Goal: Task Accomplishment & Management: Manage account settings

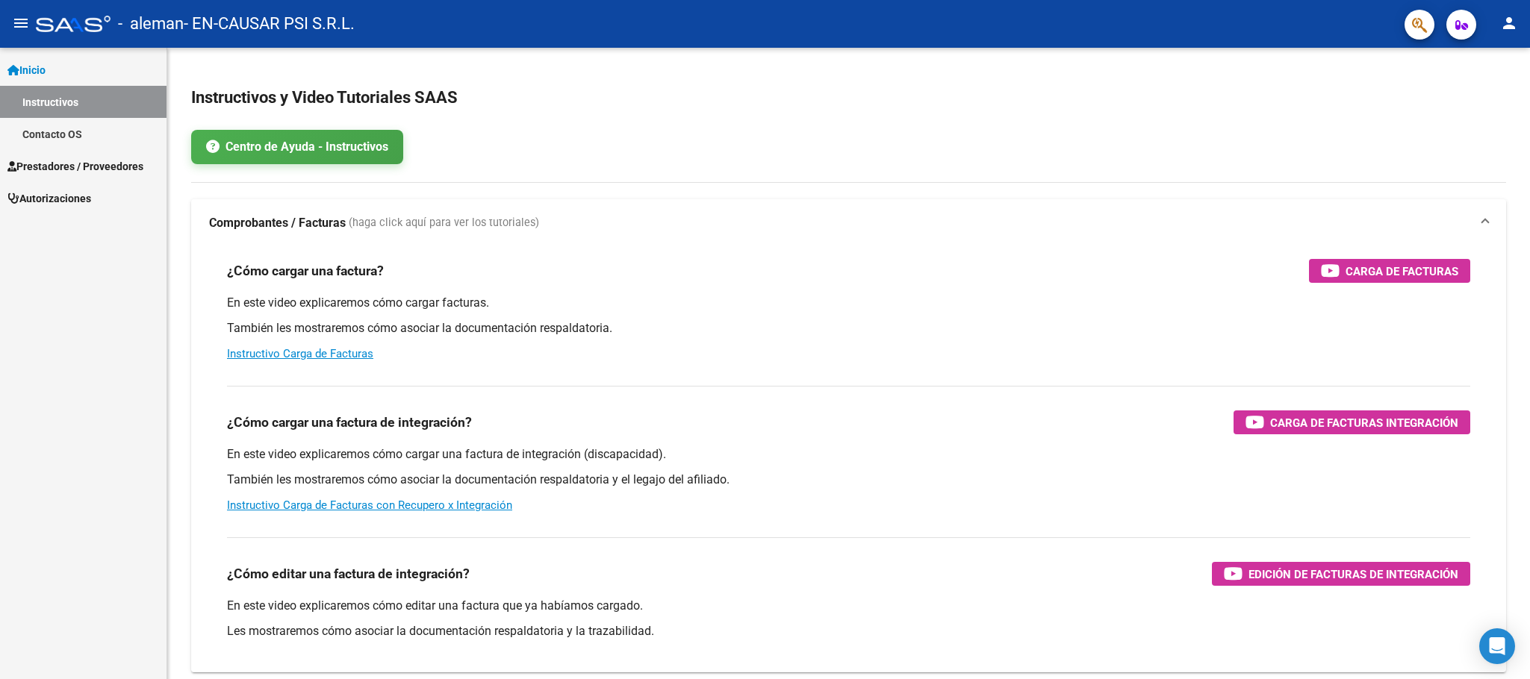
click at [52, 161] on span "Prestadores / Proveedores" at bounding box center [75, 166] width 136 height 16
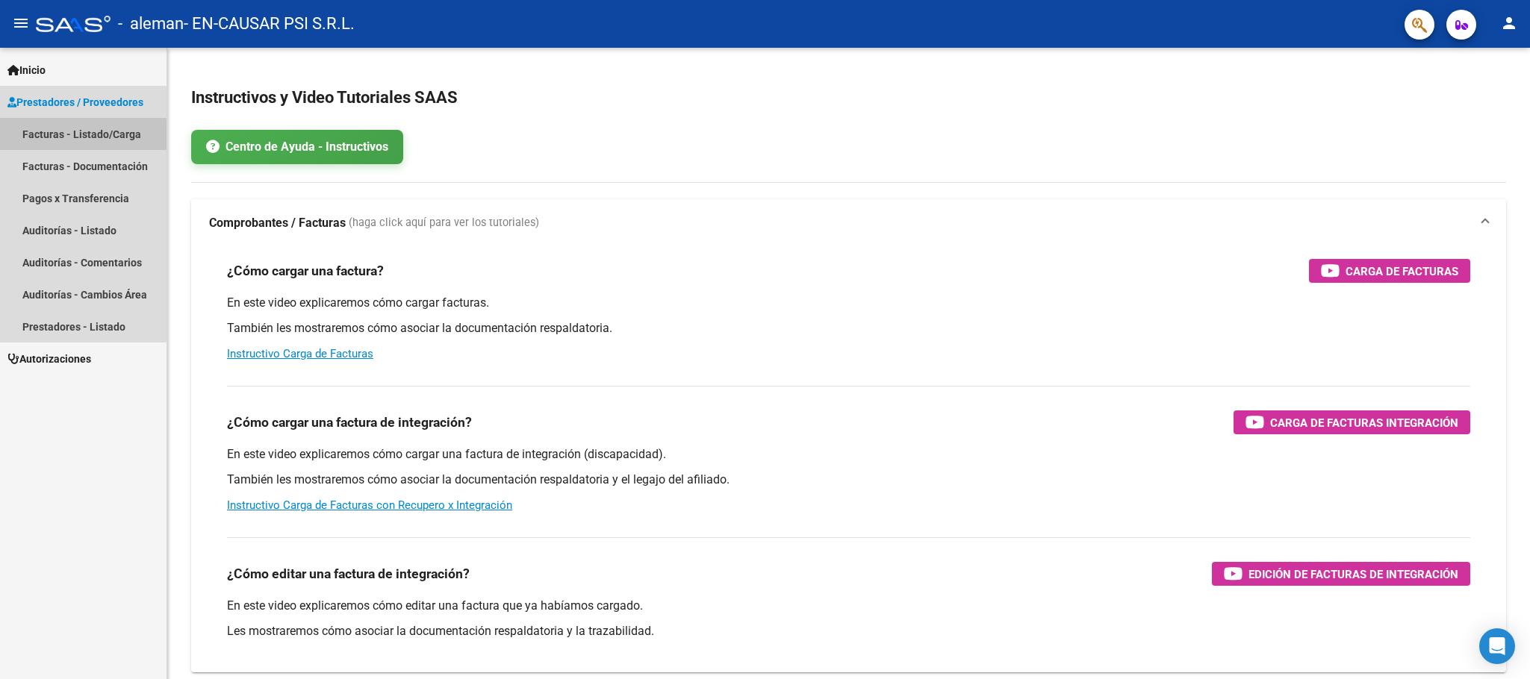
click at [70, 137] on link "Facturas - Listado/Carga" at bounding box center [83, 134] width 166 height 32
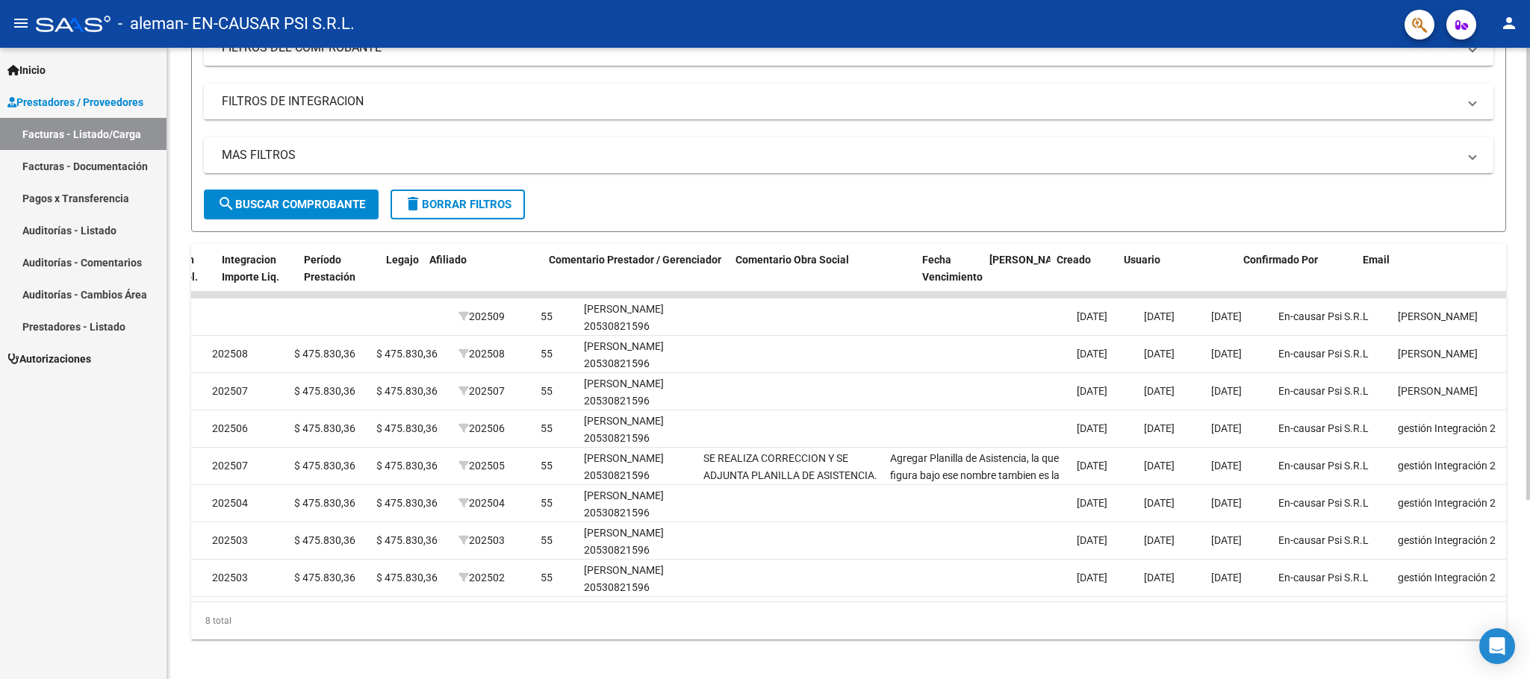
scroll to position [0, 1833]
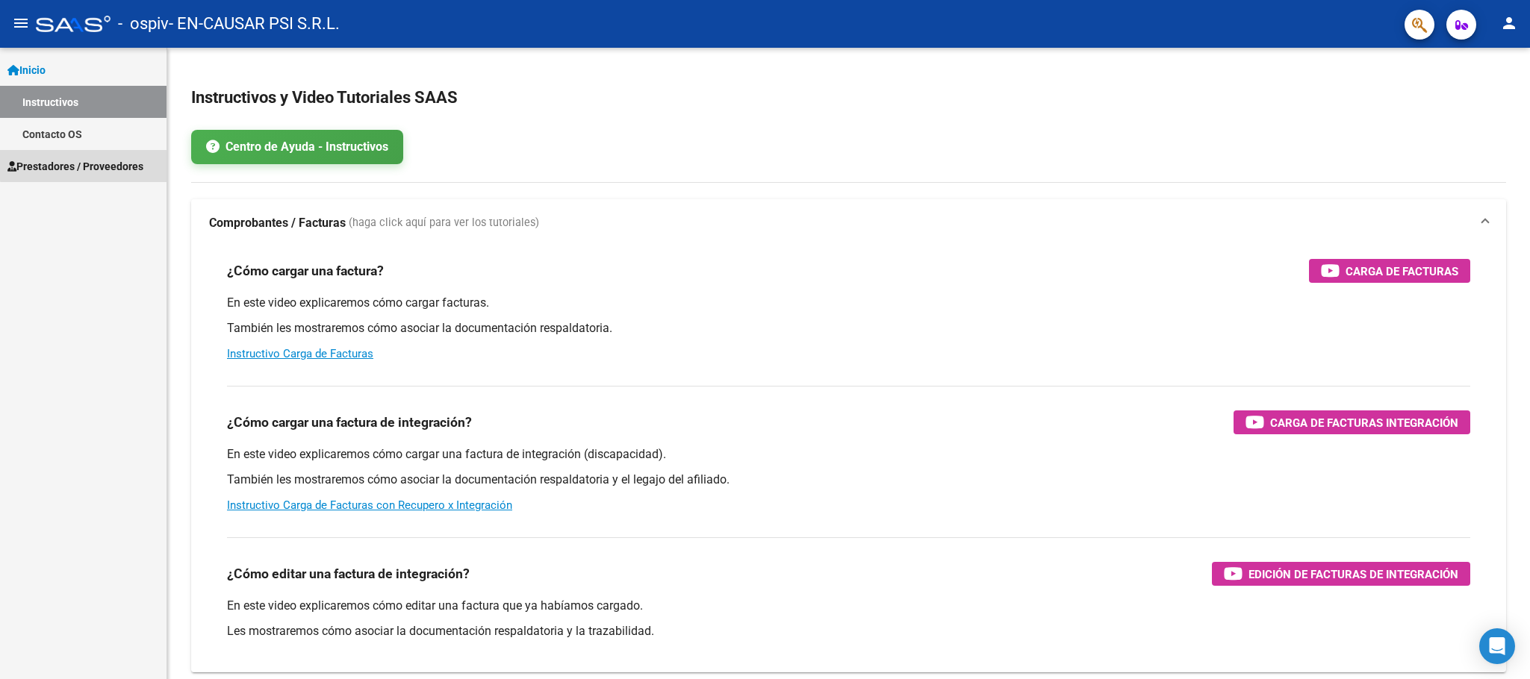
click at [95, 160] on span "Prestadores / Proveedores" at bounding box center [75, 166] width 136 height 16
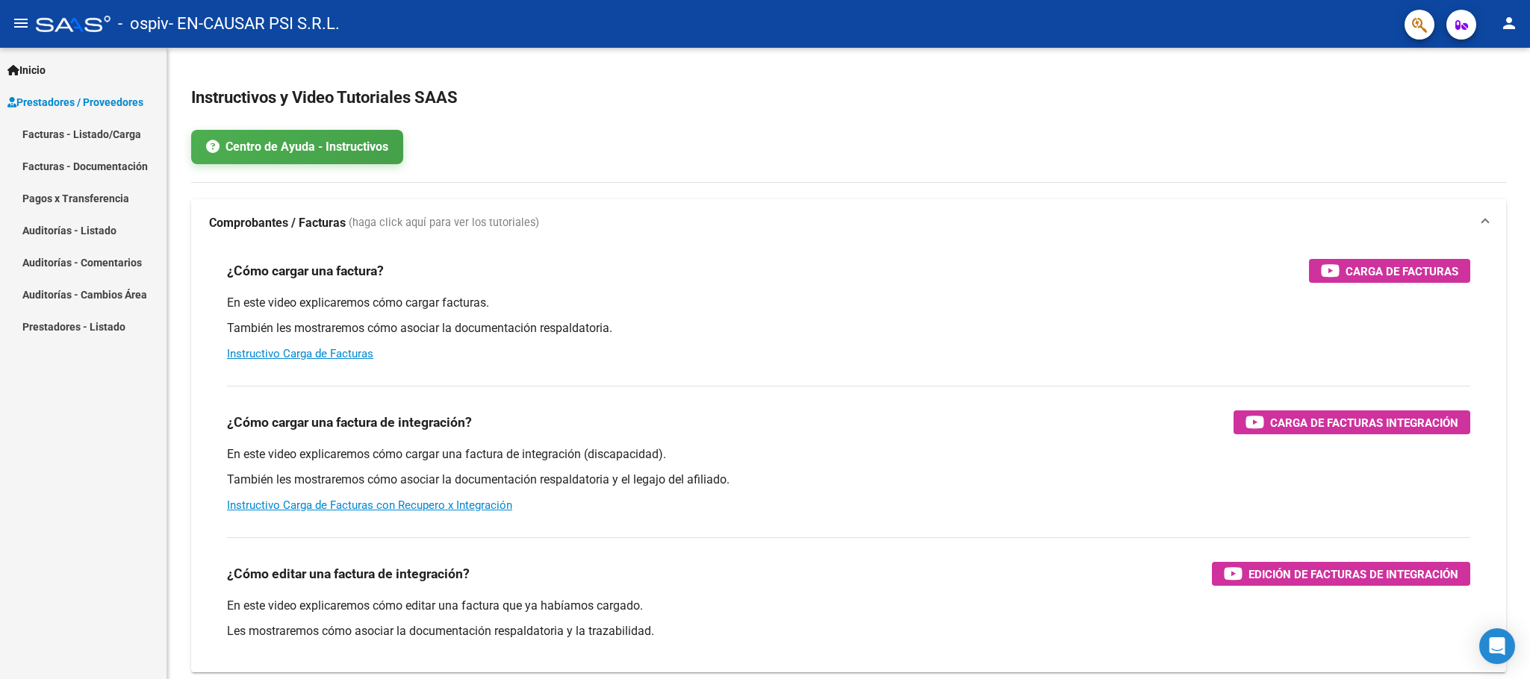
click at [88, 187] on link "Pagos x Transferencia" at bounding box center [83, 198] width 166 height 32
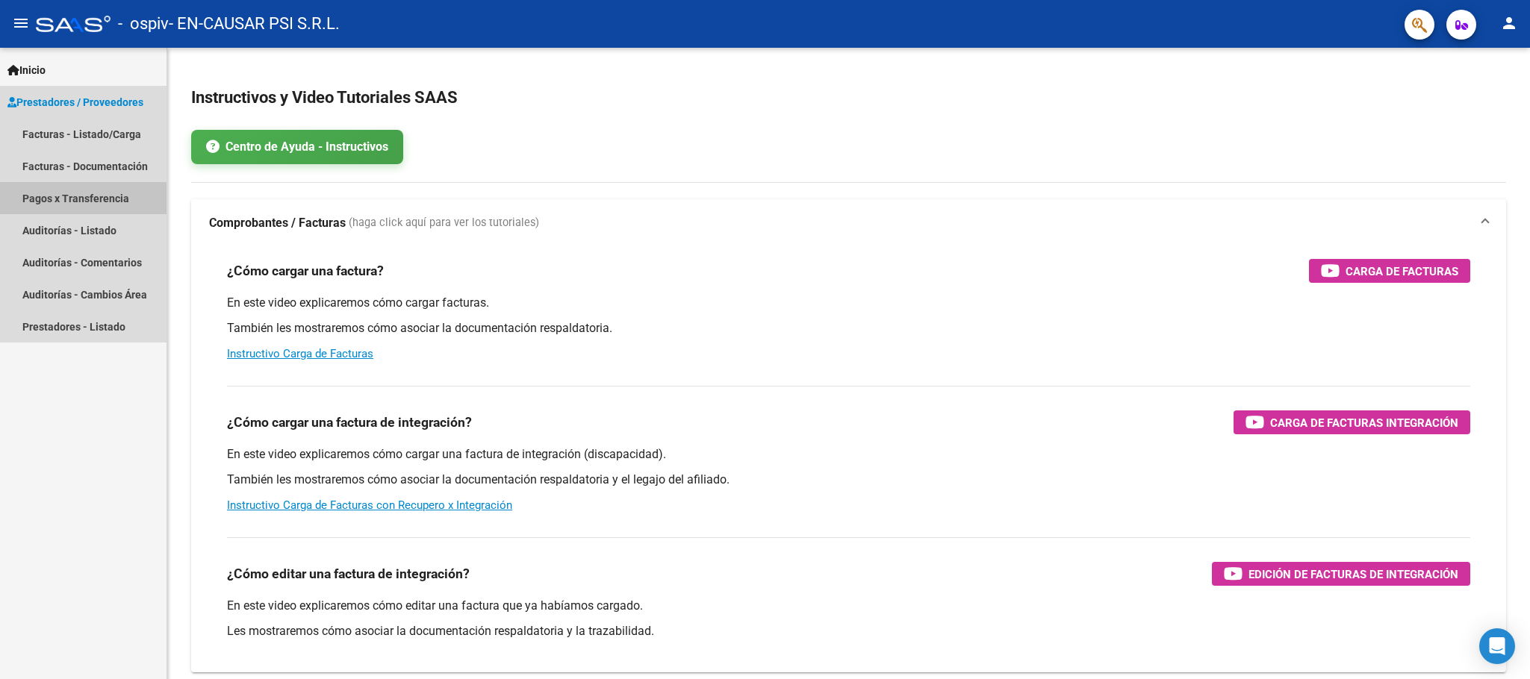
click at [90, 134] on link "Facturas - Listado/Carga" at bounding box center [83, 134] width 166 height 32
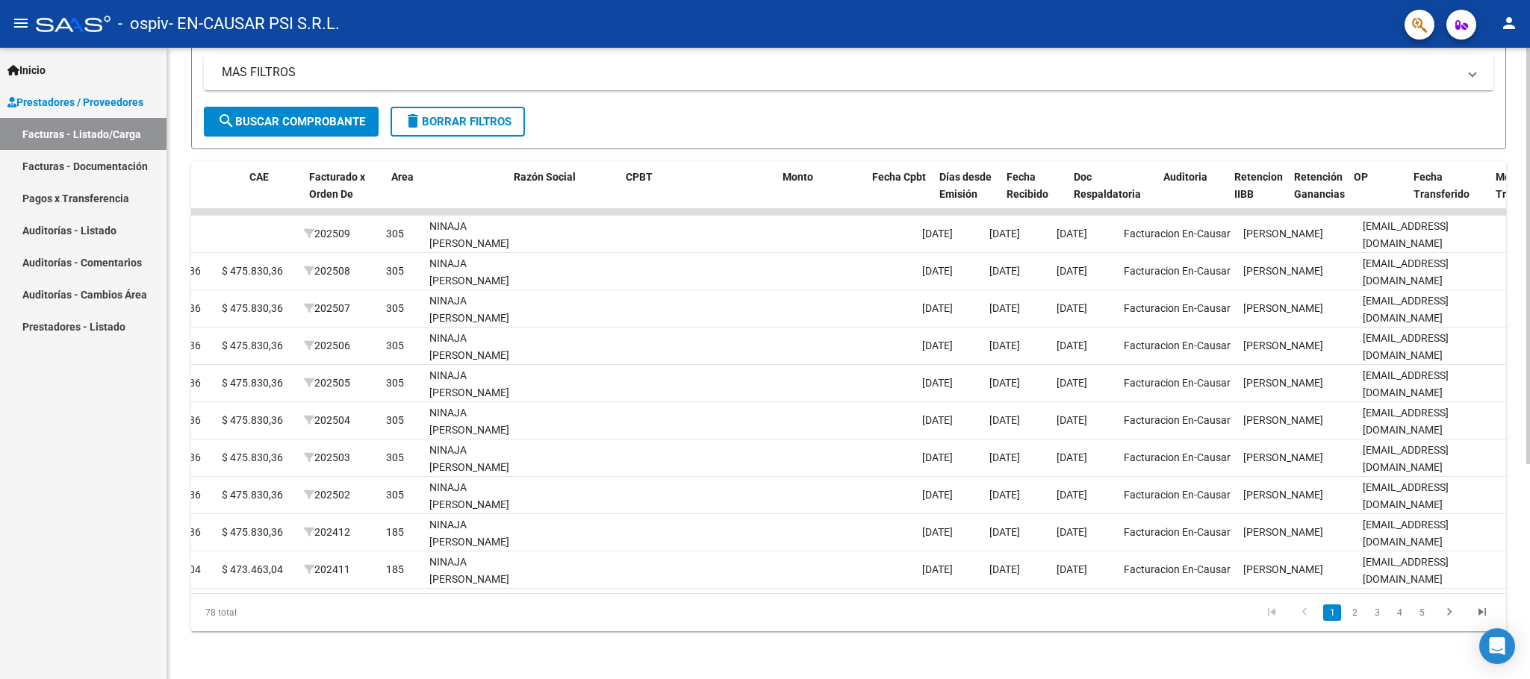
scroll to position [0, 96]
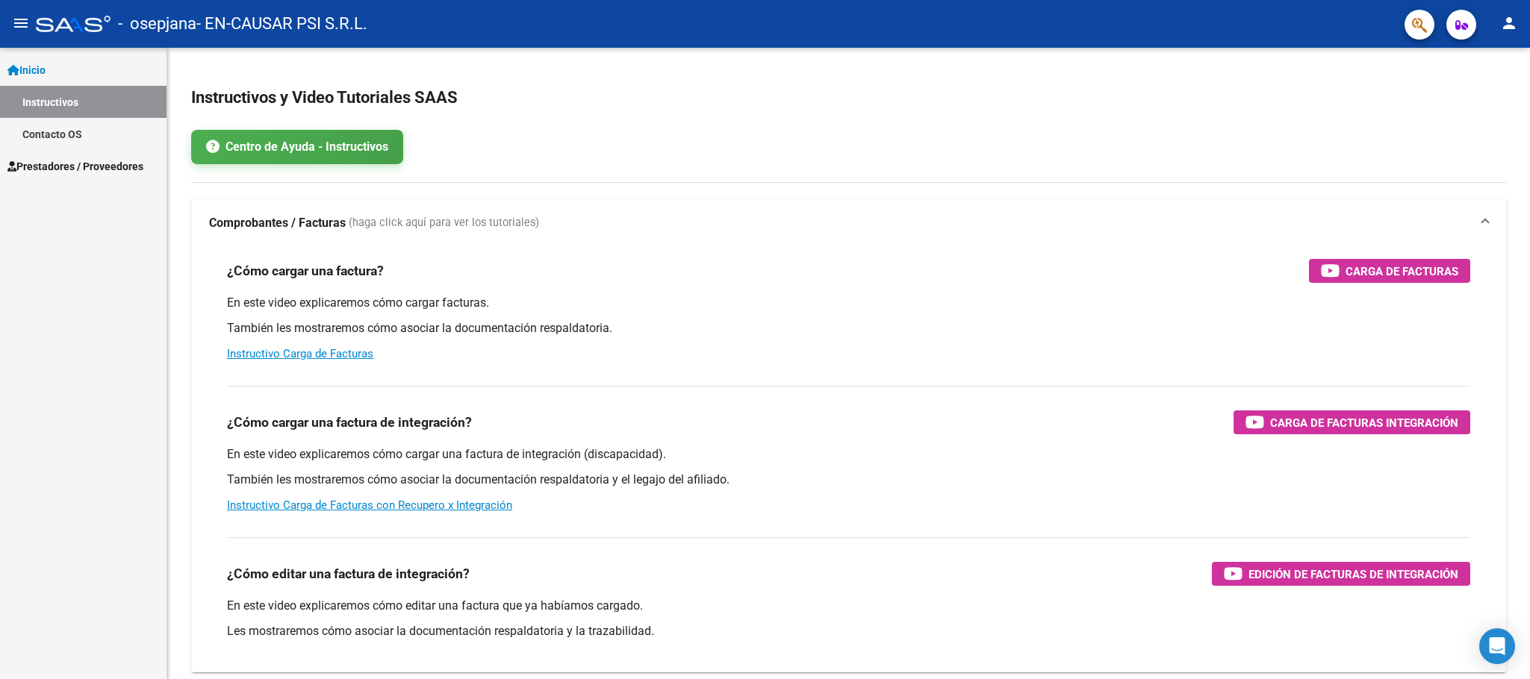
click at [110, 170] on span "Prestadores / Proveedores" at bounding box center [75, 166] width 136 height 16
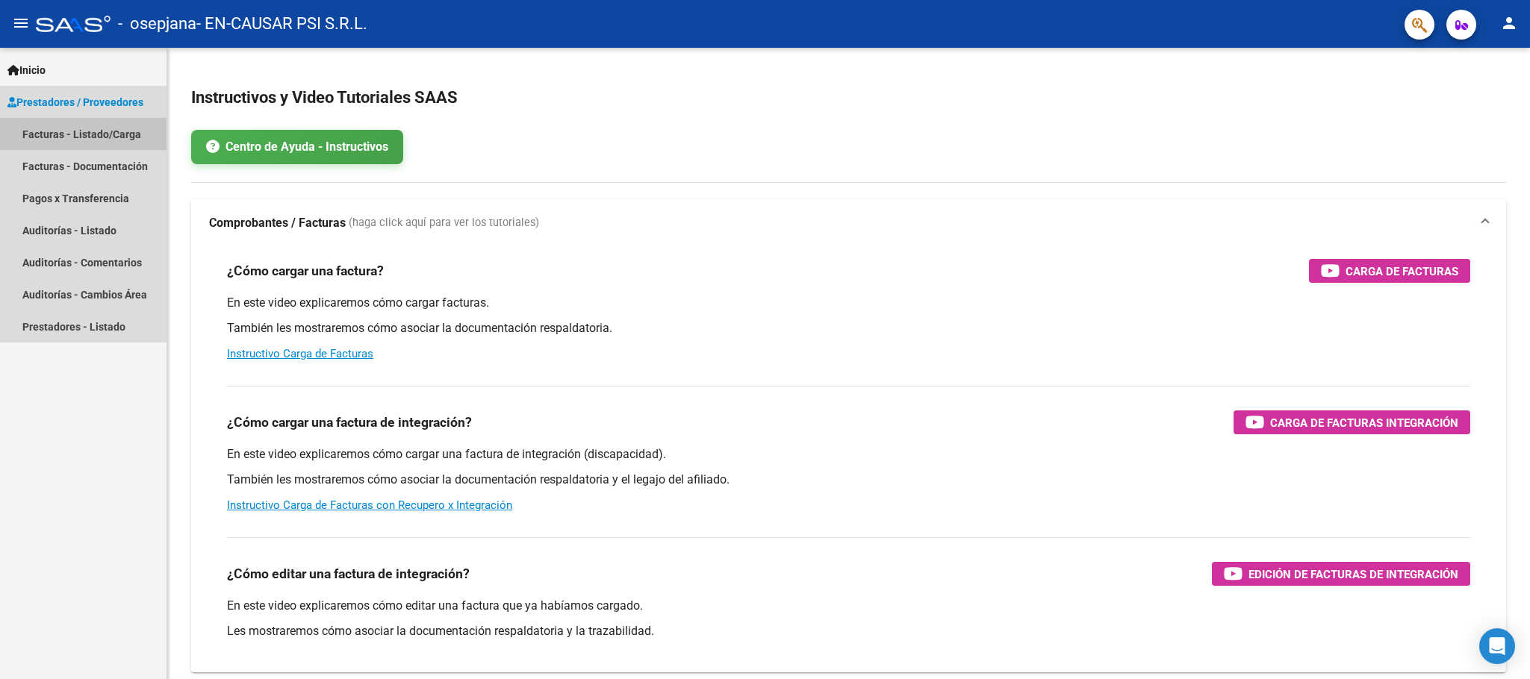
click at [94, 135] on link "Facturas - Listado/Carga" at bounding box center [83, 134] width 166 height 32
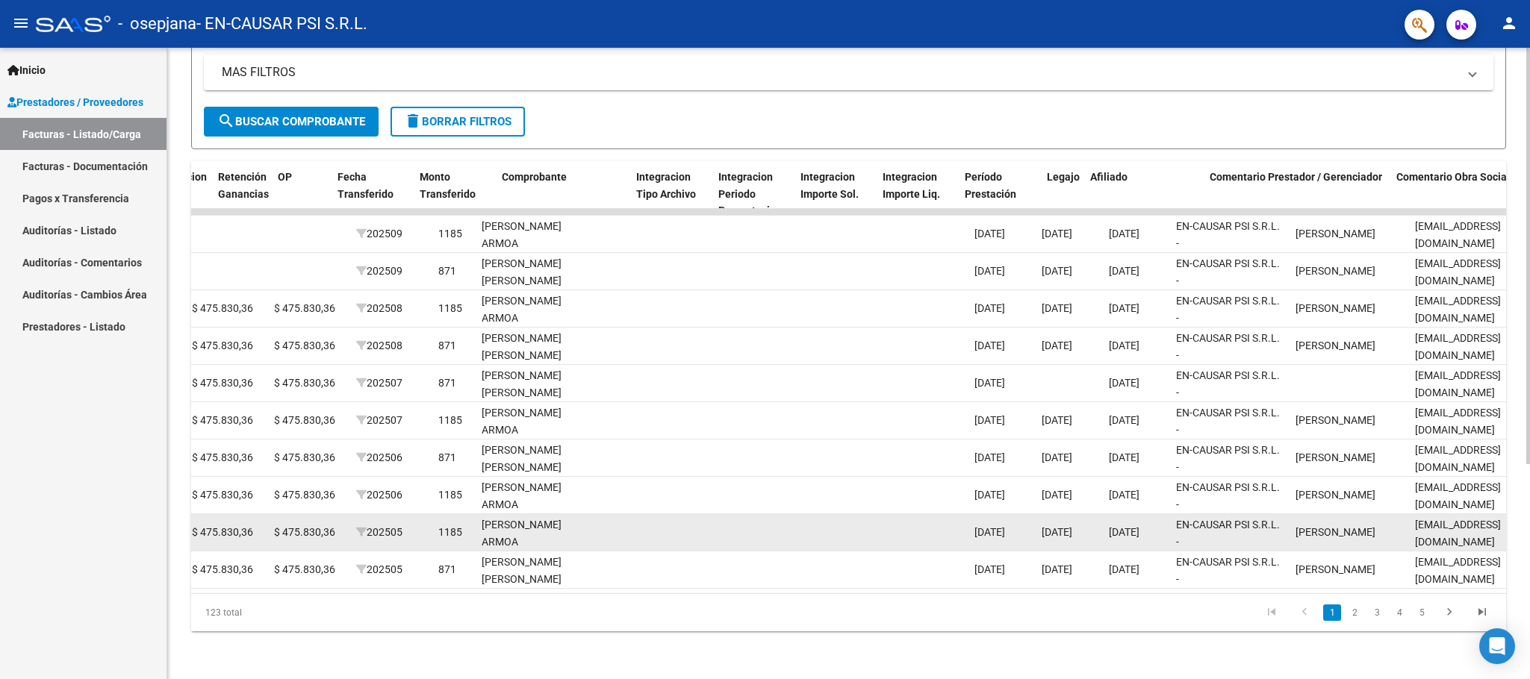
scroll to position [0, 1172]
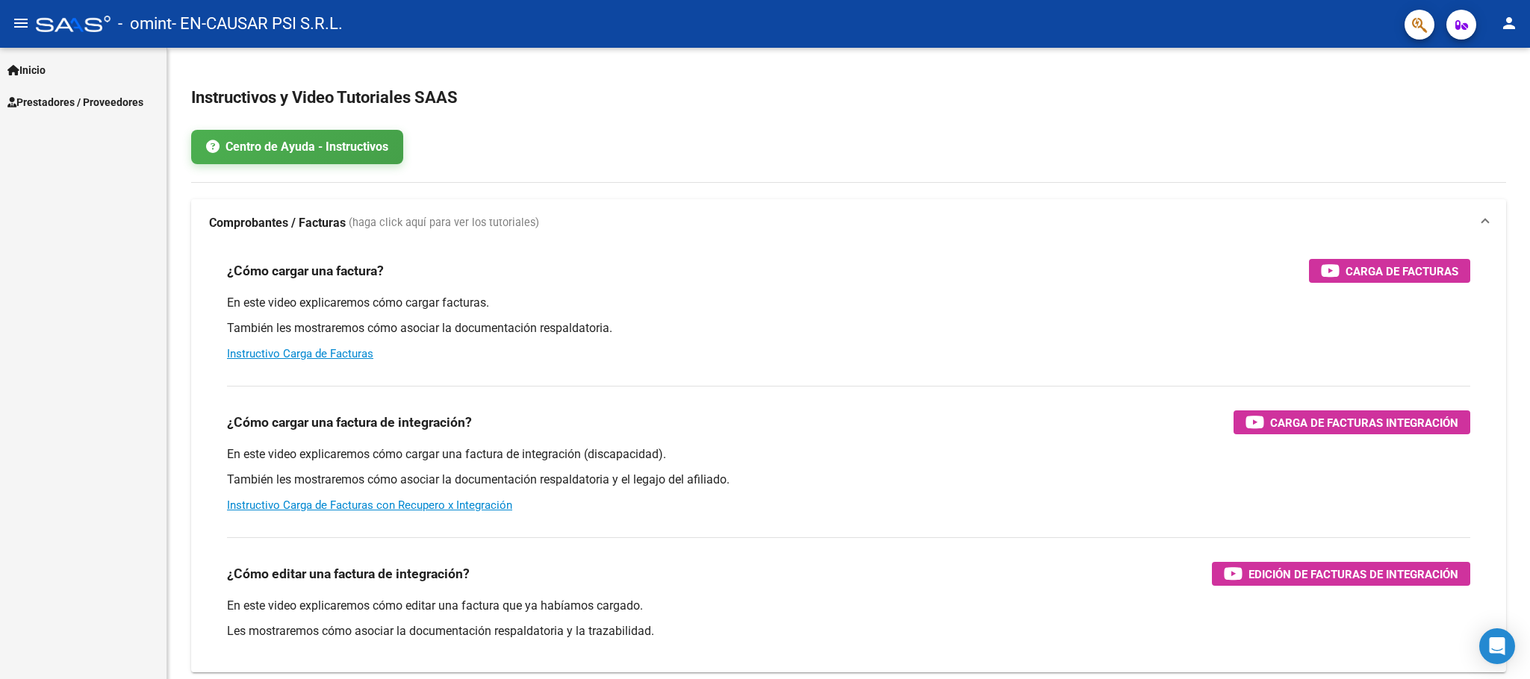
click at [90, 97] on span "Prestadores / Proveedores" at bounding box center [75, 102] width 136 height 16
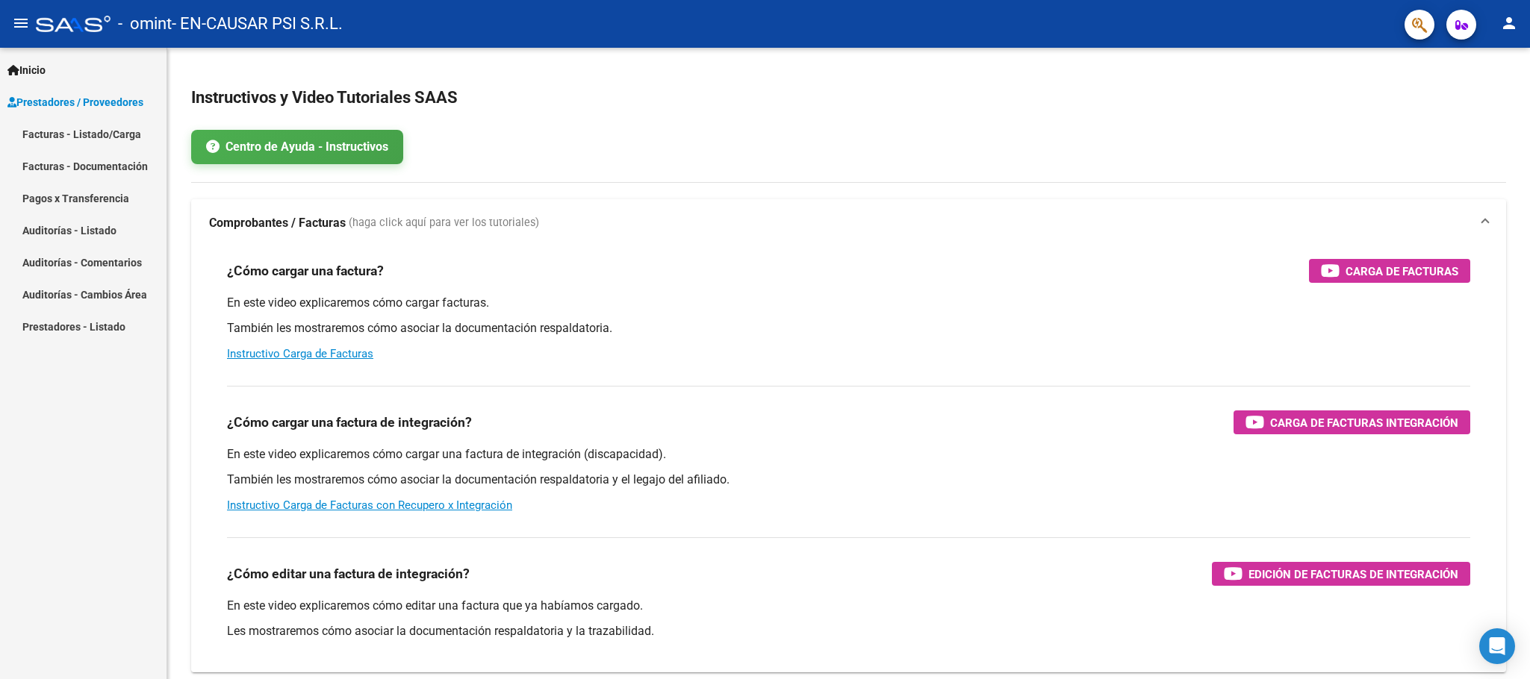
click at [86, 137] on link "Facturas - Listado/Carga" at bounding box center [83, 134] width 166 height 32
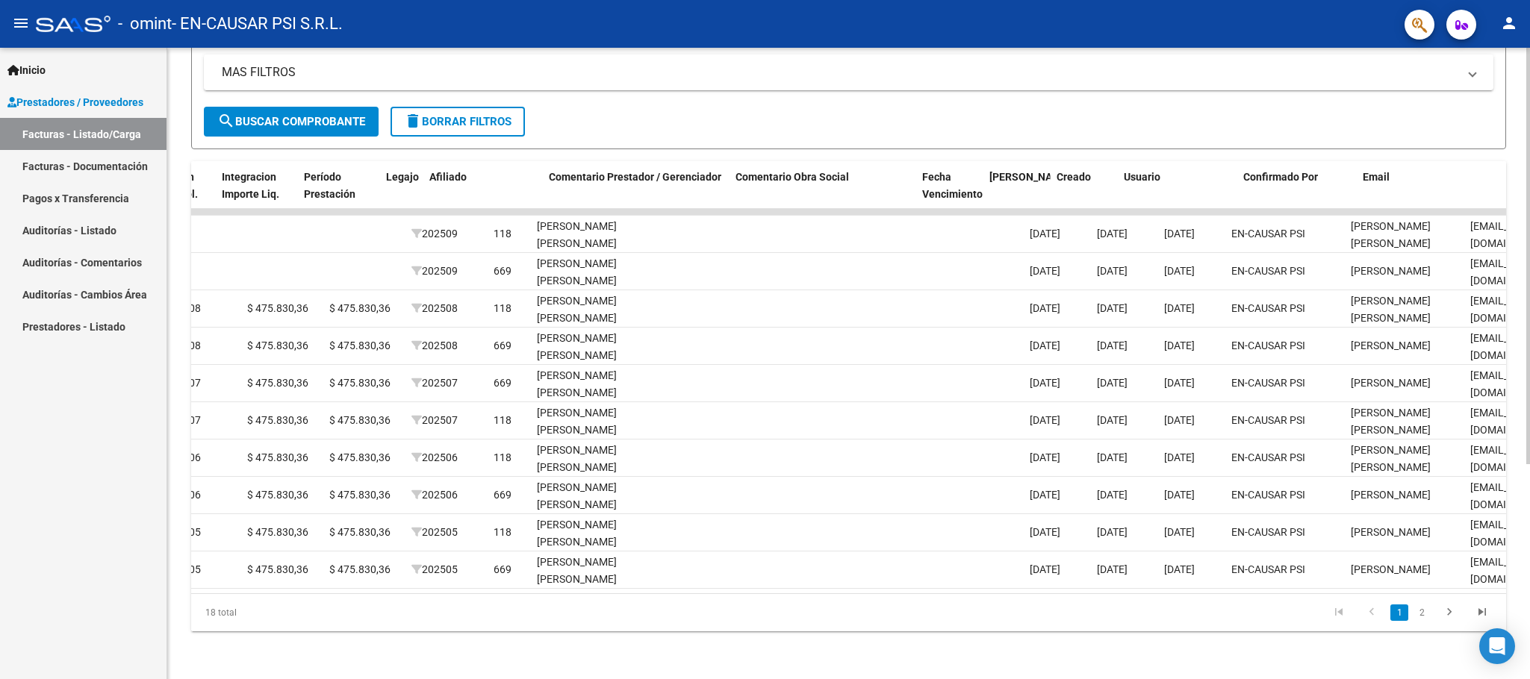
scroll to position [0, 1833]
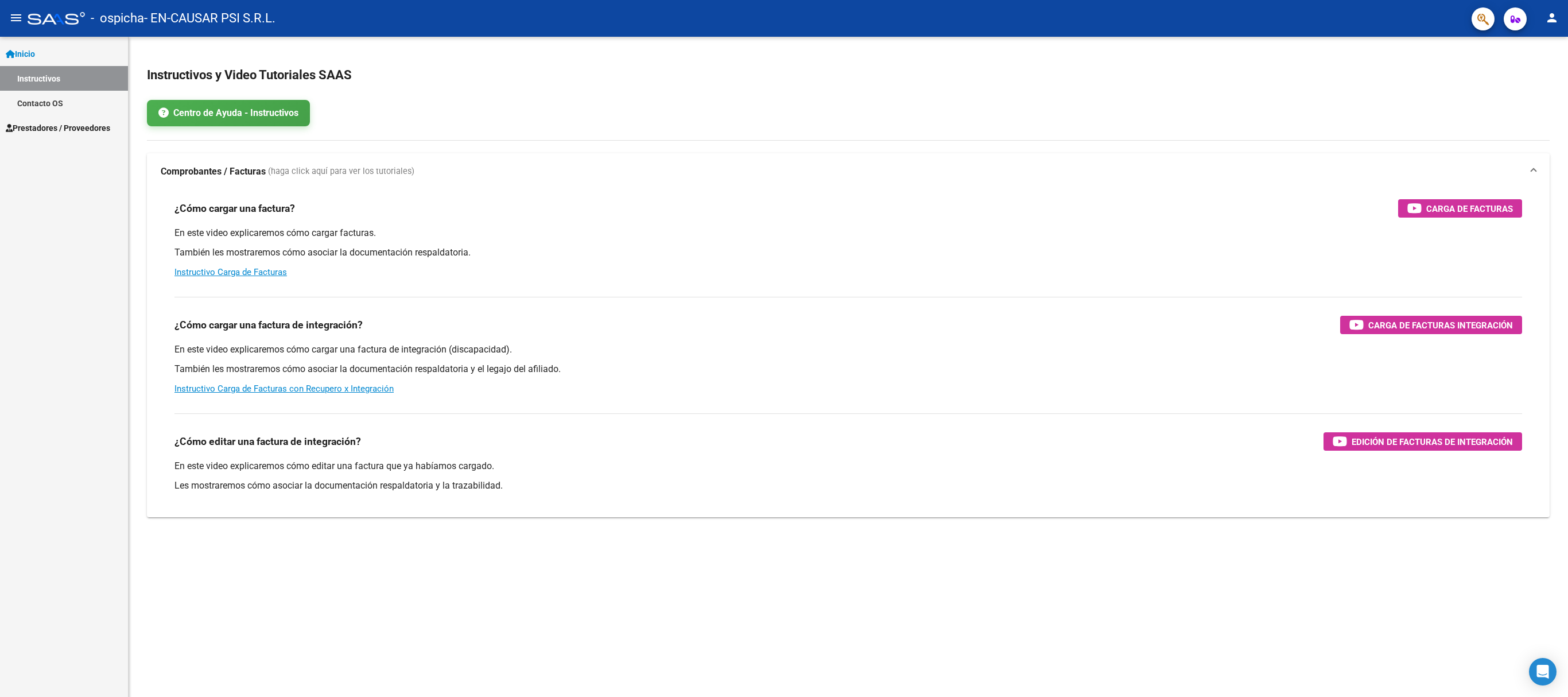
click at [74, 126] on span "Prestadores / Proveedores" at bounding box center [58, 128] width 105 height 12
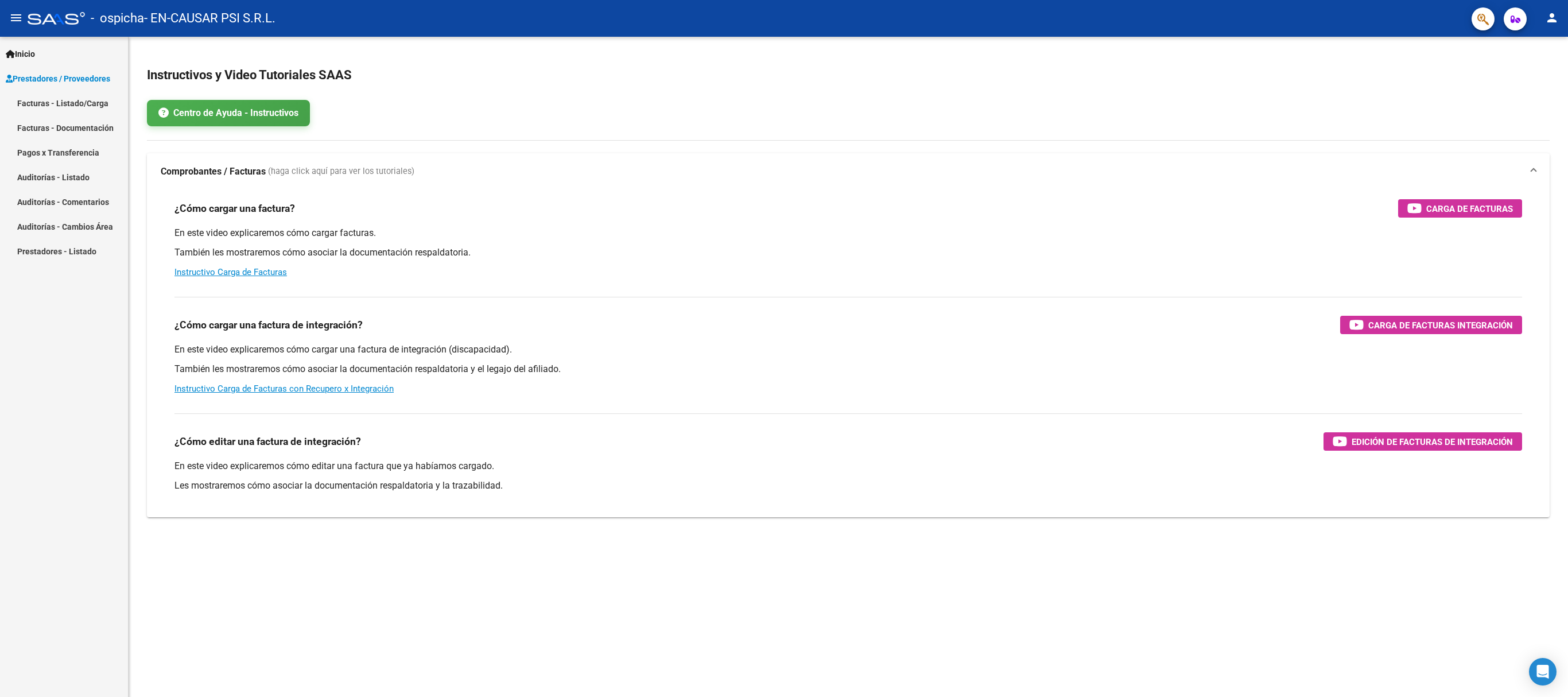
click at [72, 105] on link "Facturas - Listado/Carga" at bounding box center [64, 103] width 128 height 25
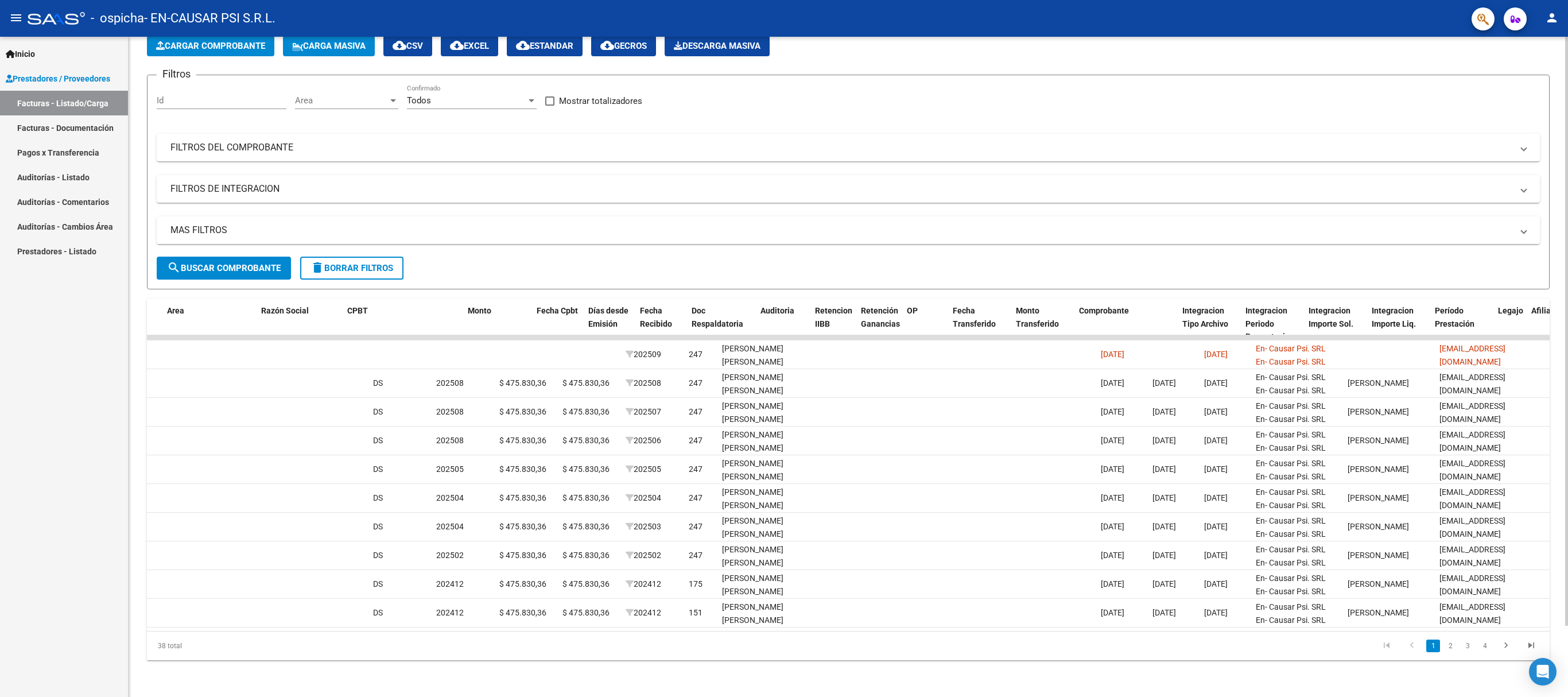
scroll to position [0, 208]
